Goal: Task Accomplishment & Management: Complete application form

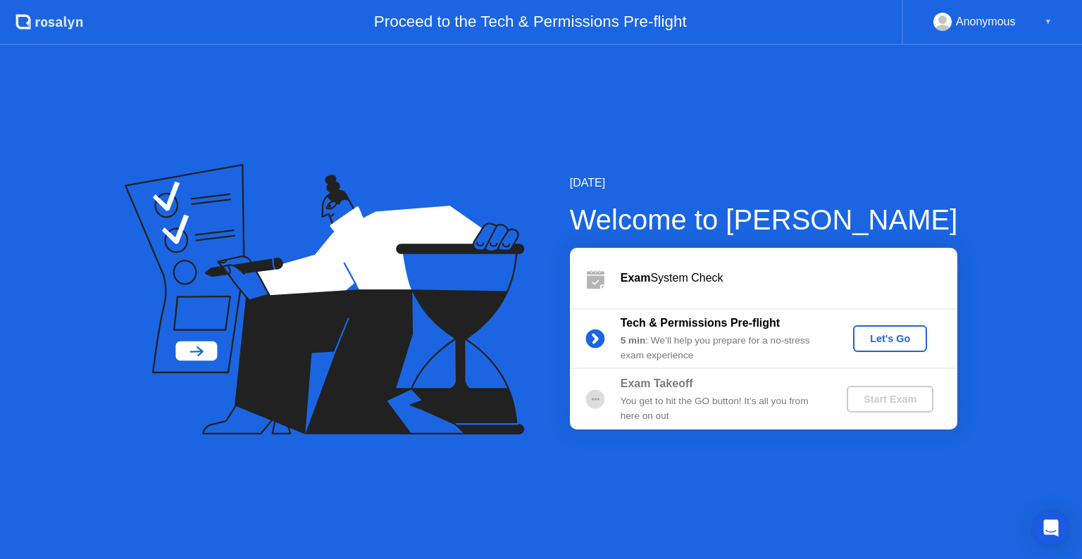
click at [448, 109] on div "[DATE] Welcome to [PERSON_NAME] Exam System Check Tech & Permissions Pre-flight…" at bounding box center [541, 302] width 1082 height 514
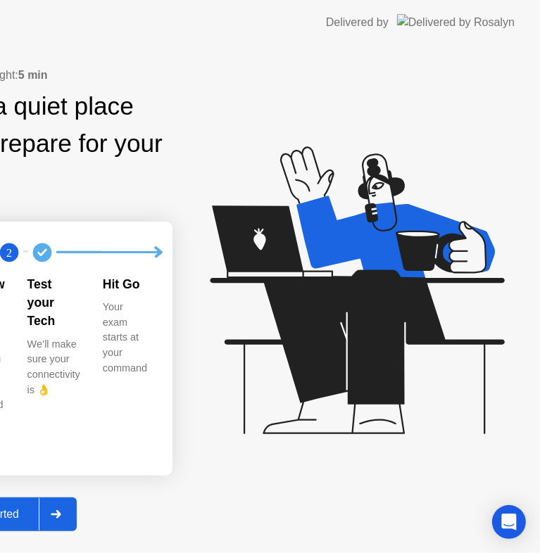
drag, startPoint x: 49, startPoint y: 127, endPoint x: 327, endPoint y: 177, distance: 282.7
click at [327, 177] on div "Exam Pre-flight: 5 min Find a quiet place and prepare for your exam 1 2 Review …" at bounding box center [270, 299] width 540 height 508
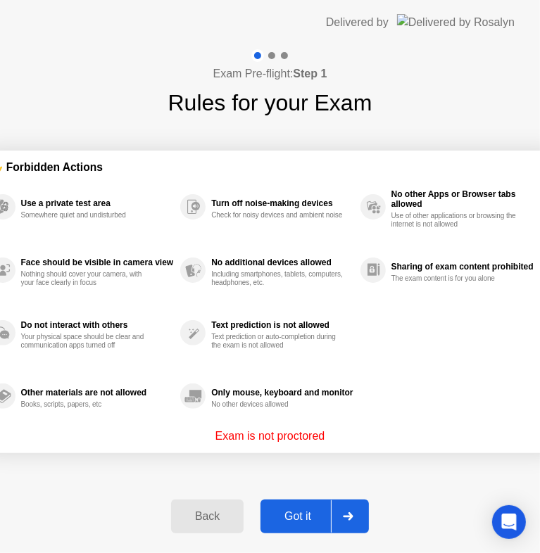
click at [357, 521] on div at bounding box center [348, 517] width 34 height 32
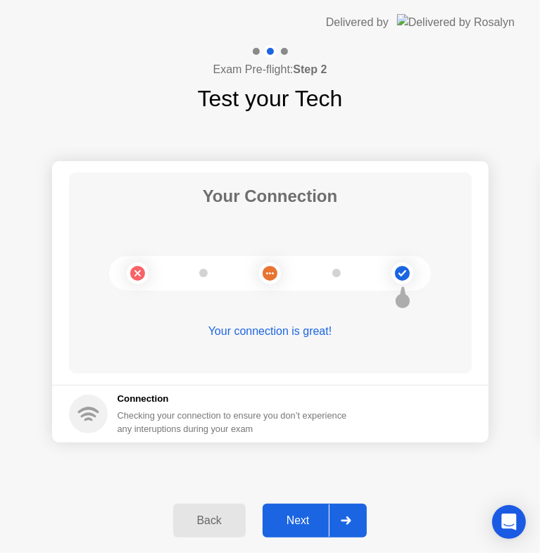
click at [309, 517] on div "Next" at bounding box center [298, 521] width 63 height 13
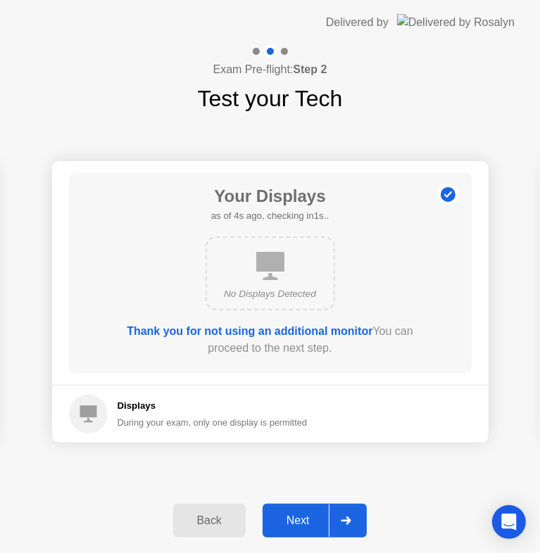
click at [141, 414] on div "Displays During your exam, only one display is permitted" at bounding box center [213, 414] width 190 height 30
click at [325, 515] on div "Next" at bounding box center [298, 521] width 63 height 13
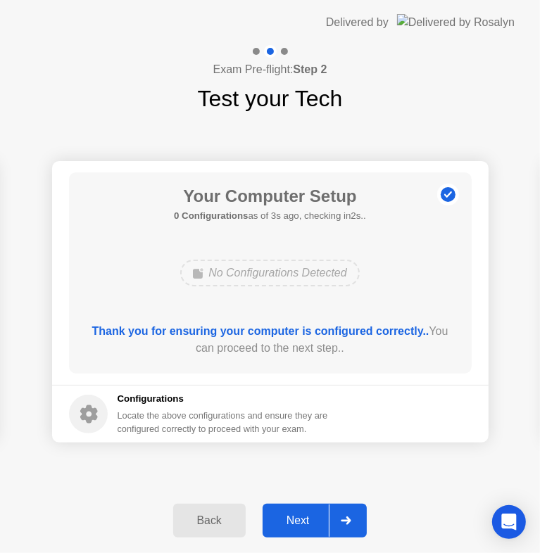
click at [337, 520] on div at bounding box center [346, 521] width 34 height 32
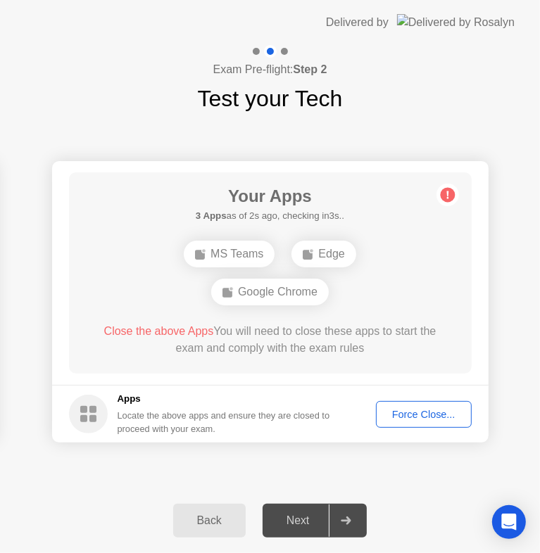
click at [422, 417] on div "Force Close..." at bounding box center [424, 414] width 86 height 11
click at [401, 77] on div "Exam Pre-flight: Step 2 Test your Tech" at bounding box center [270, 80] width 540 height 70
drag, startPoint x: 363, startPoint y: 118, endPoint x: 428, endPoint y: 122, distance: 64.9
click at [428, 122] on div "Exam Pre-flight: Step 2 Test your Tech Your Connection Your connection is great…" at bounding box center [270, 299] width 540 height 508
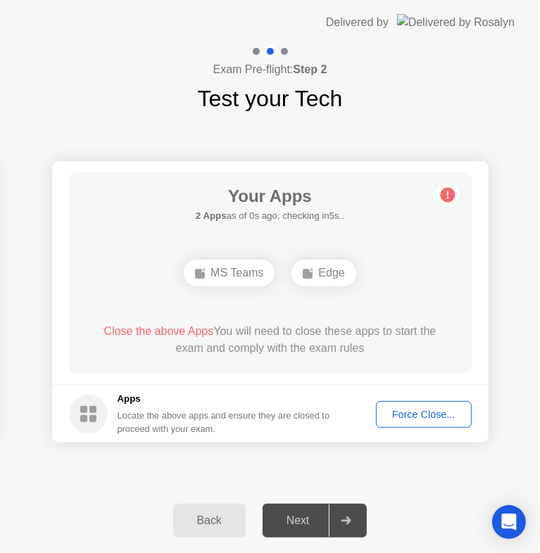
drag, startPoint x: 228, startPoint y: 96, endPoint x: 392, endPoint y: 99, distance: 163.4
click at [392, 99] on div "Exam Pre-flight: Step 2 Test your Tech" at bounding box center [270, 80] width 540 height 70
click at [117, 130] on div "Your Connection Your connection is great! Connection Checking your connection t…" at bounding box center [270, 301] width 540 height 373
click at [181, 462] on div "Your Connection Your connection is great! Connection Checking your connection t…" at bounding box center [270, 301] width 540 height 373
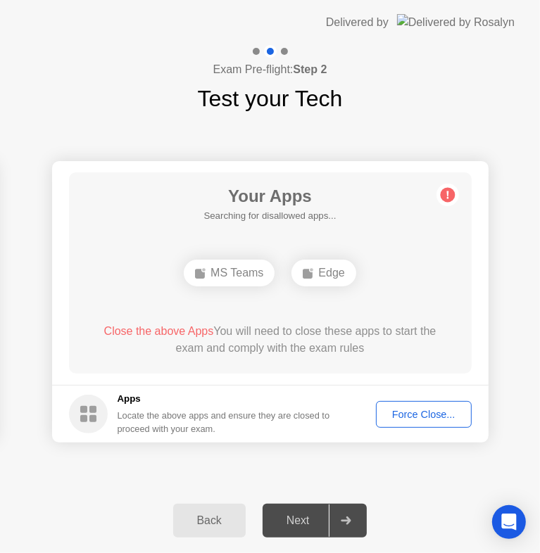
drag, startPoint x: 183, startPoint y: 535, endPoint x: 98, endPoint y: 484, distance: 99.1
click at [88, 484] on div "Your Connection Your connection is great! Connection Checking your connection t…" at bounding box center [270, 301] width 540 height 373
